Goal: Task Accomplishment & Management: Complete application form

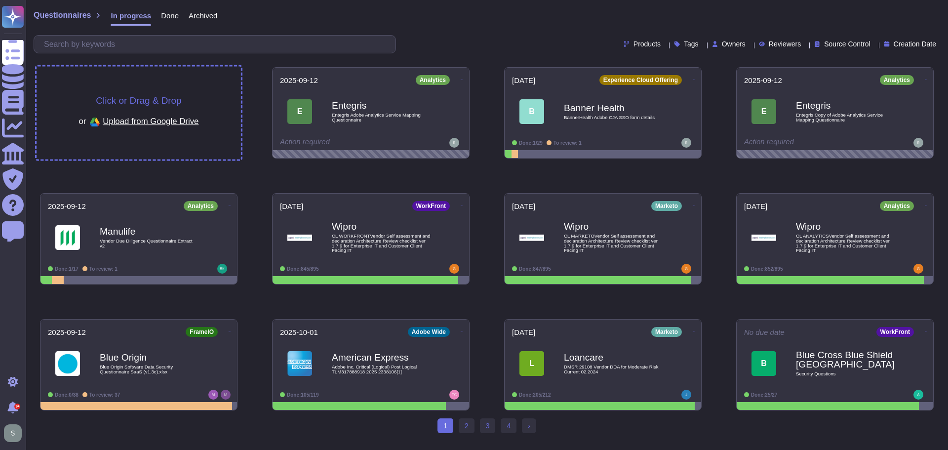
click at [136, 97] on span "Click or Drag & Drop" at bounding box center [138, 100] width 85 height 9
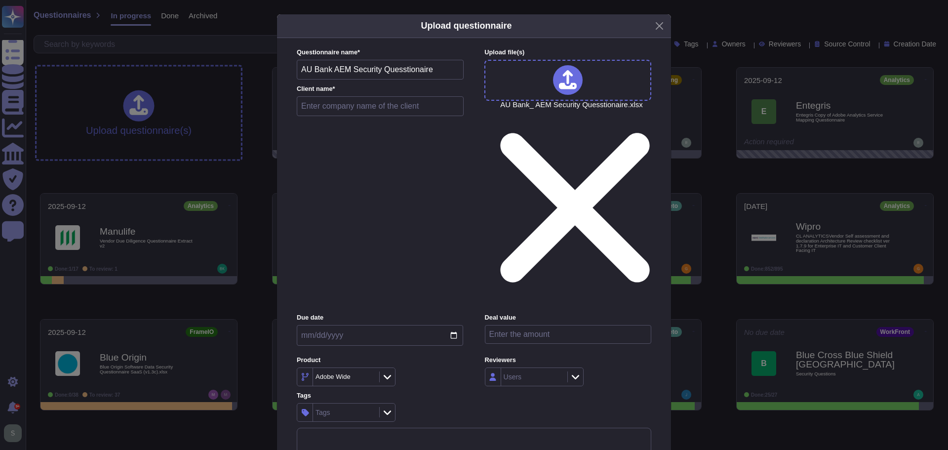
click at [345, 116] on input "text" at bounding box center [380, 106] width 167 height 20
paste input "AU Small Finance Bank"
type input "AU Small Finance Bank"
click at [451, 325] on input "date" at bounding box center [380, 335] width 166 height 21
type input "[DATE]"
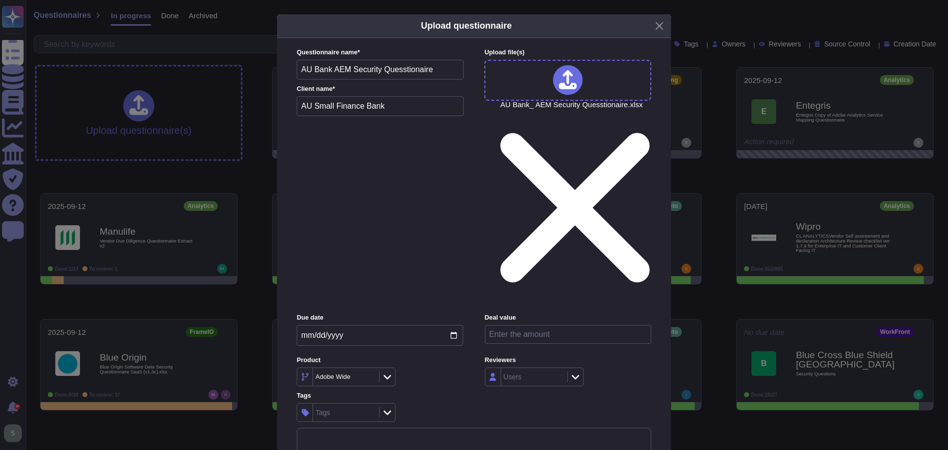
click at [524, 325] on input "number" at bounding box center [568, 334] width 166 height 19
paste input "5"
type input "538000"
click at [387, 372] on icon at bounding box center [387, 377] width 7 height 10
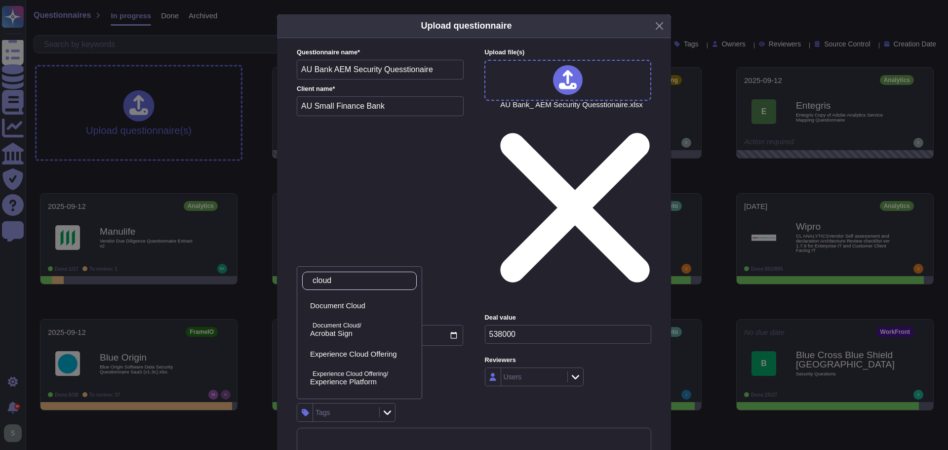
drag, startPoint x: 357, startPoint y: 281, endPoint x: 301, endPoint y: 280, distance: 56.8
click at [301, 280] on div "cloud Document Cloud Document Cloud/ Acrobat Sign Experience Cloud Offering Exp…" at bounding box center [359, 332] width 125 height 133
type input "c"
type input "aem"
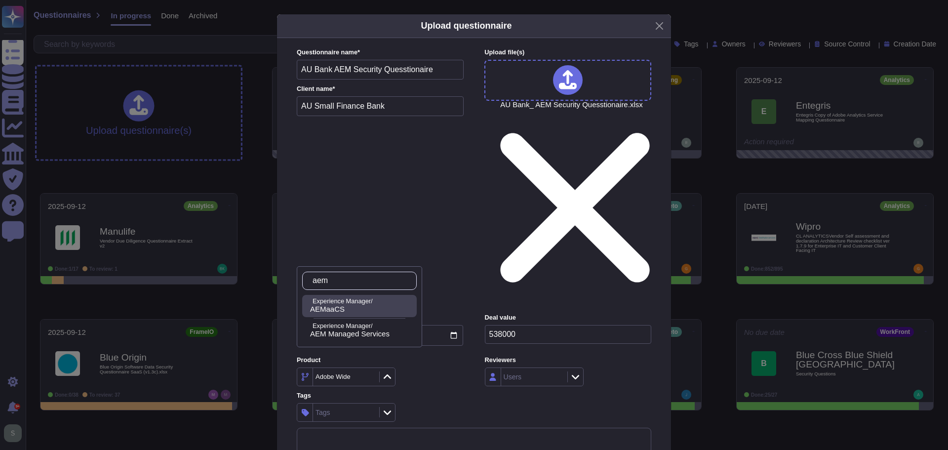
click at [332, 306] on span "AEMaaCS" at bounding box center [327, 309] width 35 height 9
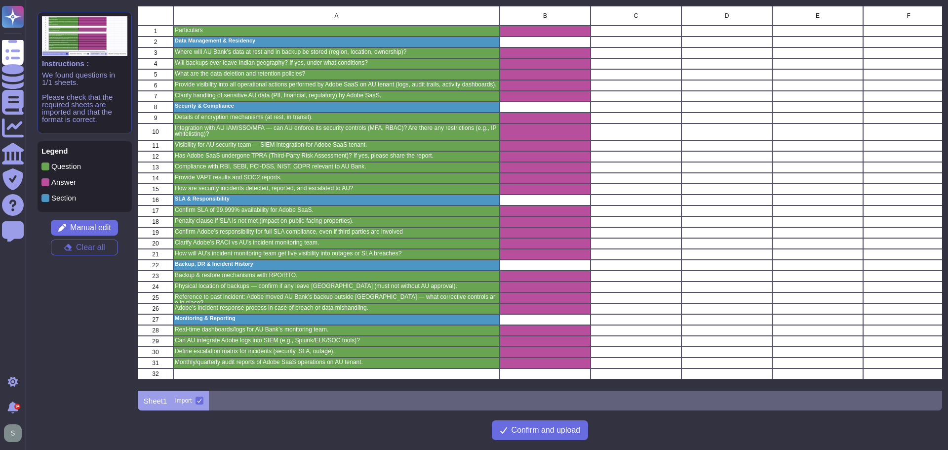
scroll to position [377, 797]
click at [542, 427] on span "Confirm and upload" at bounding box center [545, 430] width 69 height 8
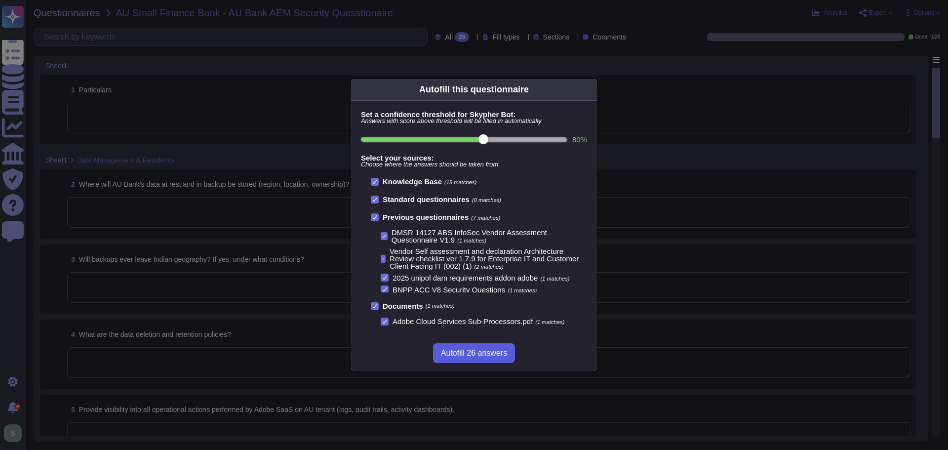
click at [465, 353] on span "Autofill 26 answers" at bounding box center [474, 353] width 66 height 8
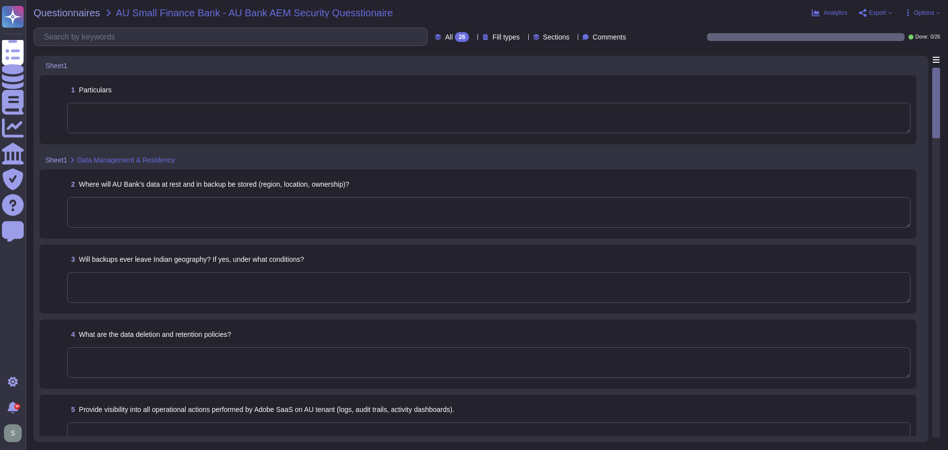
type textarea "ADBE"
type textarea "Storage location is dependent upon implementation and is normally determined du…"
type textarea "No"
type textarea "Data retention is handled in the agreement."
type textarea "Loremips dolors amet consec ad eli seddo eiu tempori utla etd Magna Aliquae, ad…"
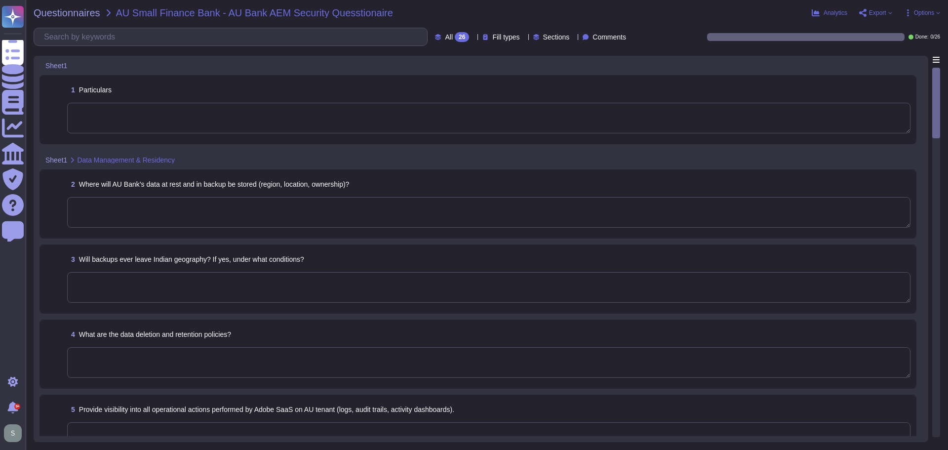
type textarea "For more information about Adobe's privacy practices, including the information…"
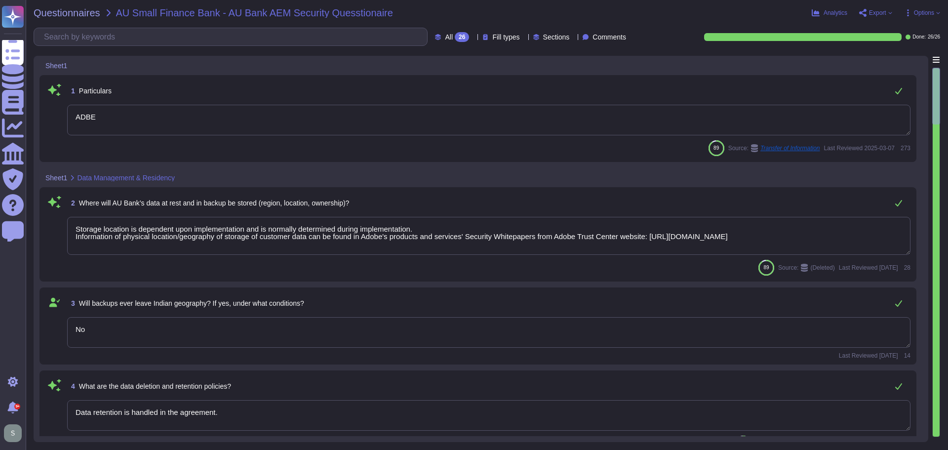
click at [133, 124] on textarea "ADBE" at bounding box center [488, 120] width 843 height 31
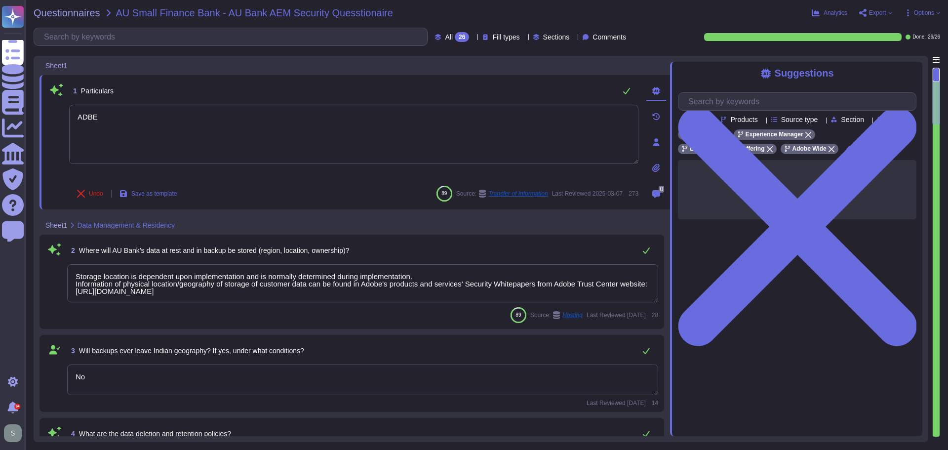
drag, startPoint x: 140, startPoint y: 116, endPoint x: 50, endPoint y: 115, distance: 89.8
click at [50, 115] on div "1 Particulars ADBE Undo Save as template 89 Source: Transfer of Information Las…" at bounding box center [342, 142] width 591 height 122
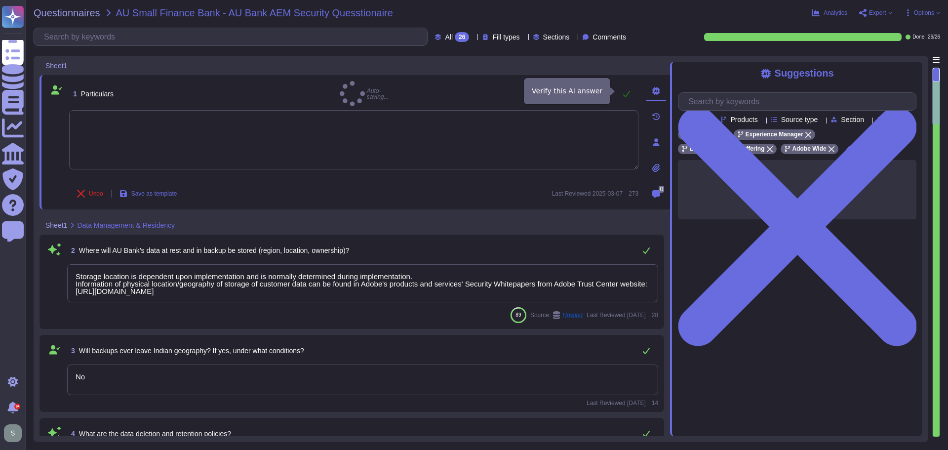
click at [626, 90] on icon at bounding box center [626, 94] width 8 height 8
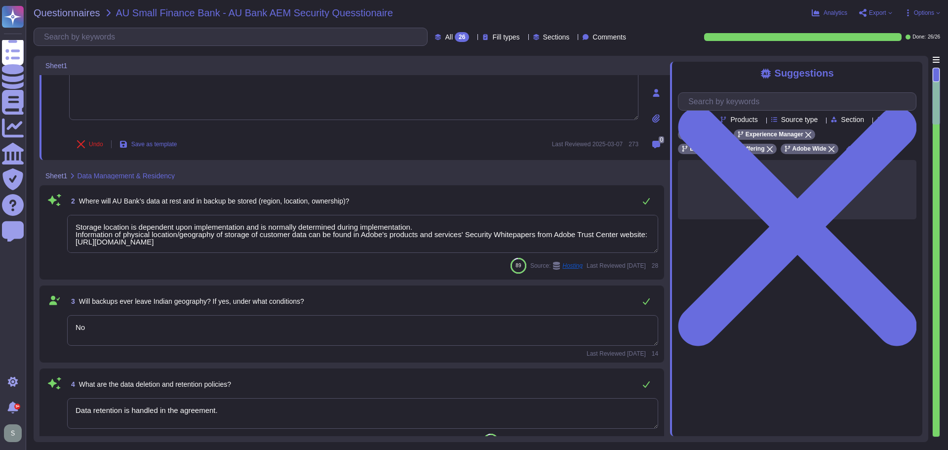
type textarea "For more information about Adobe's privacy practices, including the information…"
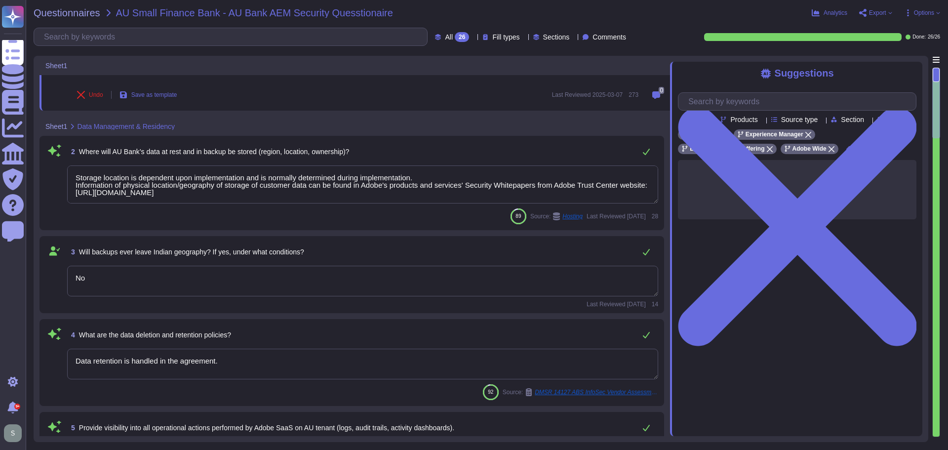
type textarea "ADBE"
